Goal: Find specific page/section: Find specific page/section

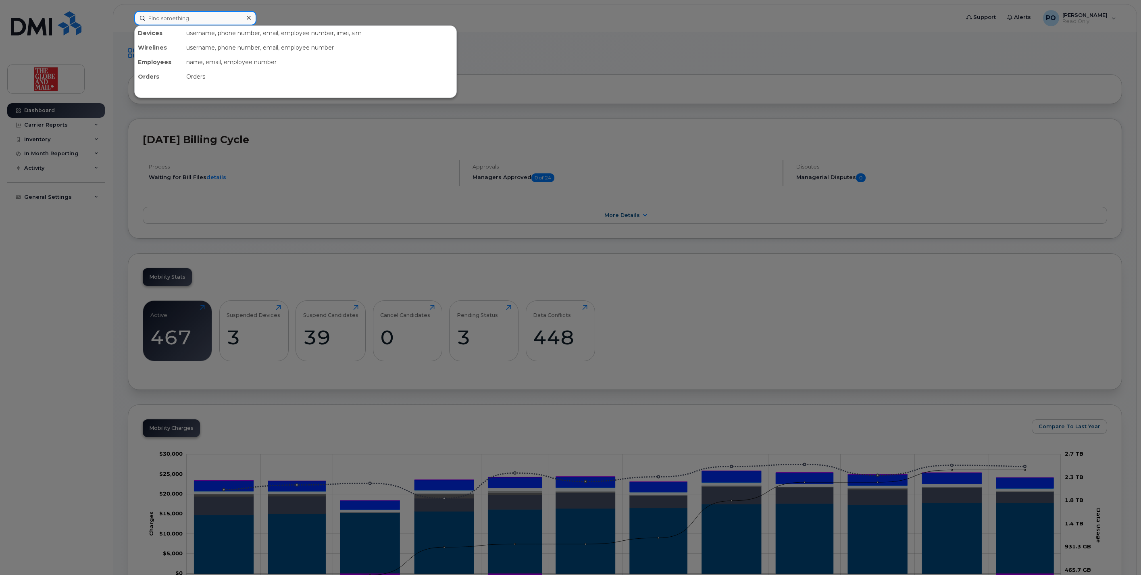
click at [167, 13] on input at bounding box center [195, 18] width 122 height 15
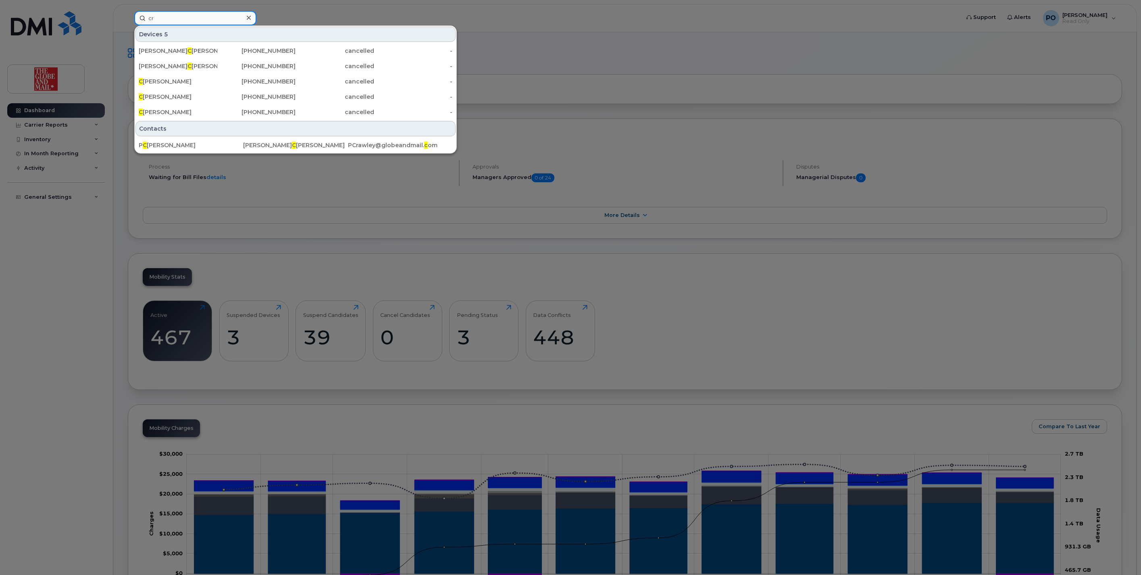
type input "c"
type input "p"
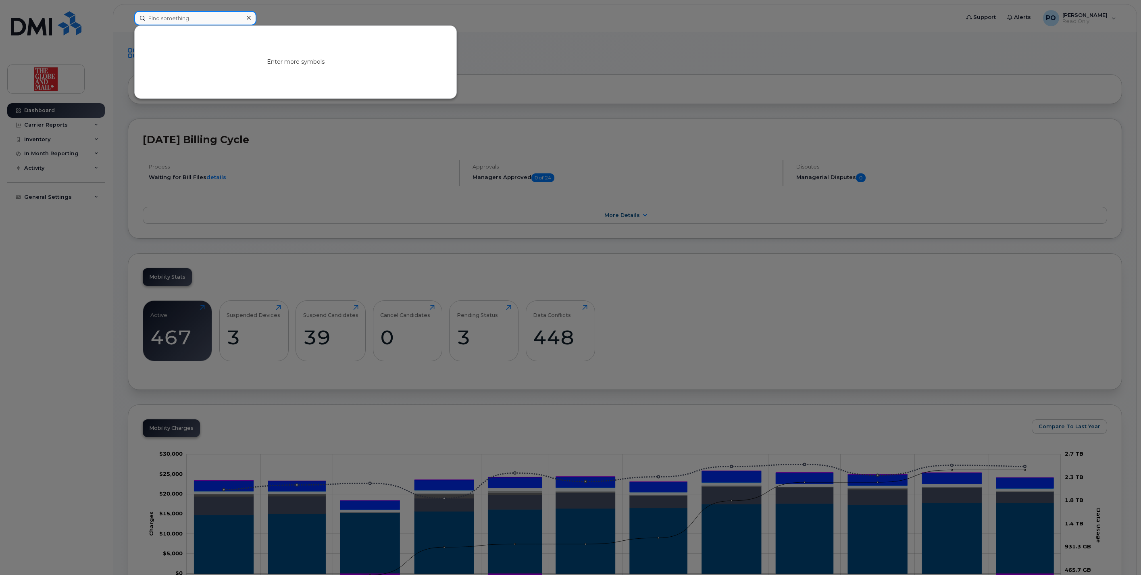
click at [175, 20] on input at bounding box center [195, 18] width 122 height 15
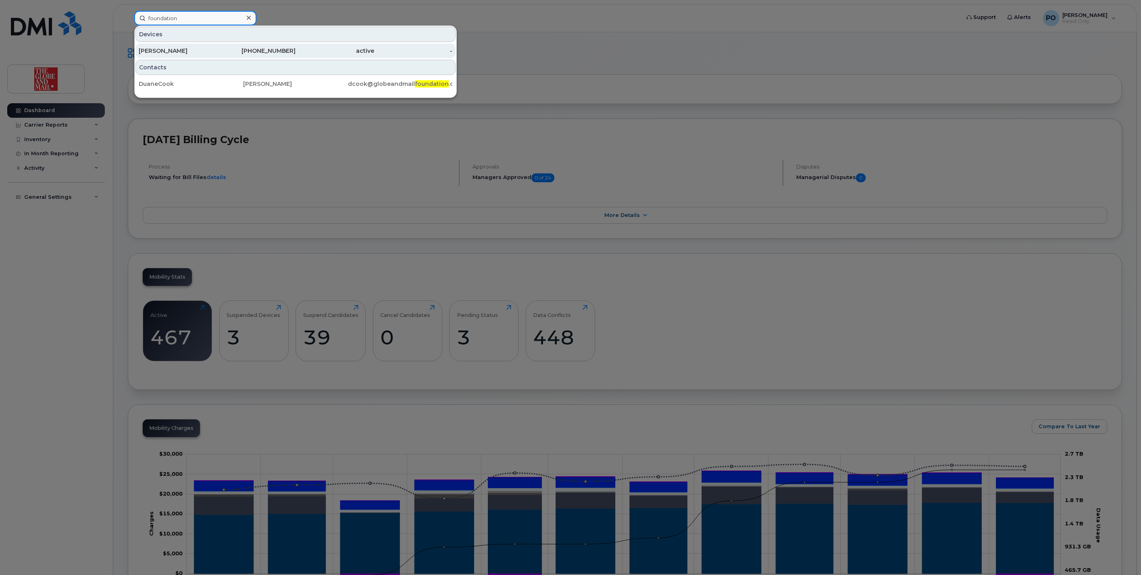
type input "foundation"
click at [281, 49] on div "647-545-7143" at bounding box center [256, 51] width 79 height 8
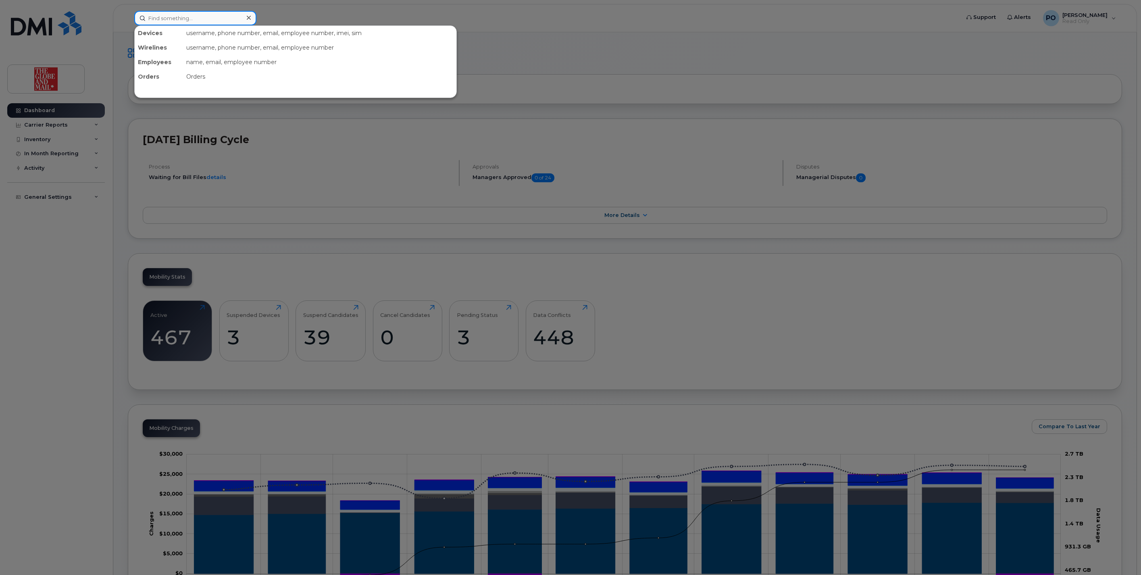
click at [164, 17] on input at bounding box center [195, 18] width 122 height 15
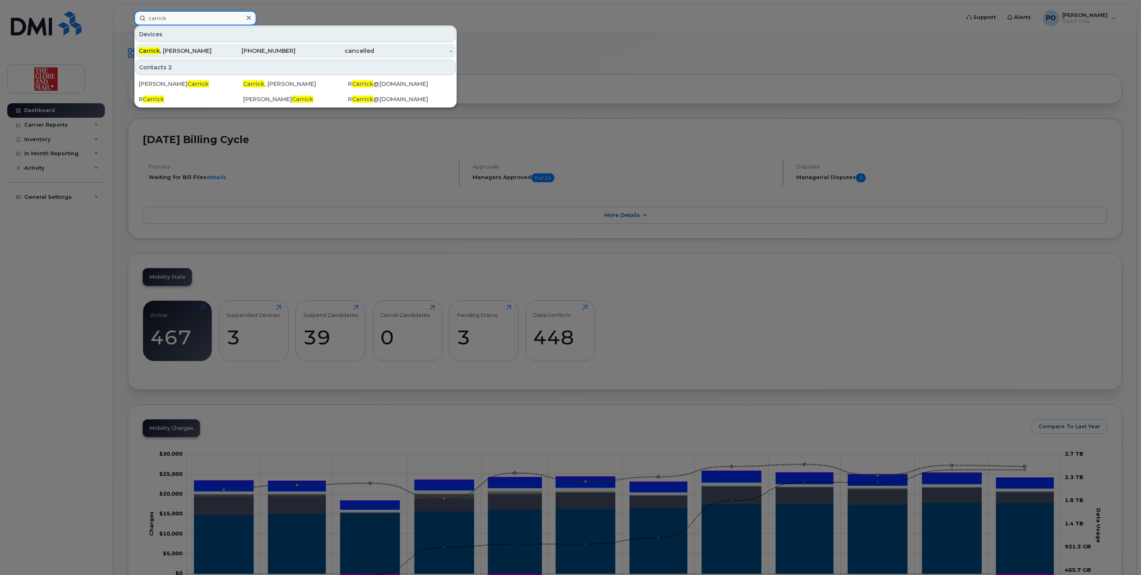
type input "carrick"
click at [159, 50] on div "Carrick , Rob" at bounding box center [178, 51] width 79 height 8
